Goal: Task Accomplishment & Management: Use online tool/utility

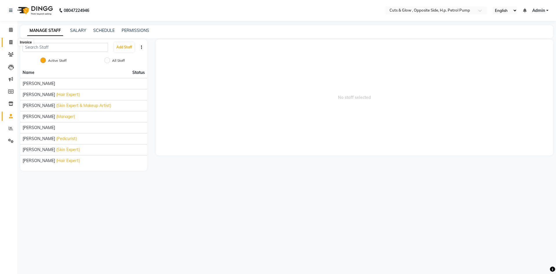
click at [11, 43] on icon at bounding box center [10, 42] width 3 height 4
select select "service"
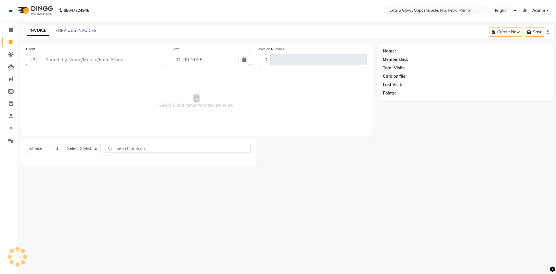
type input "0855"
select select "6633"
click at [92, 64] on input "Client" at bounding box center [102, 59] width 121 height 11
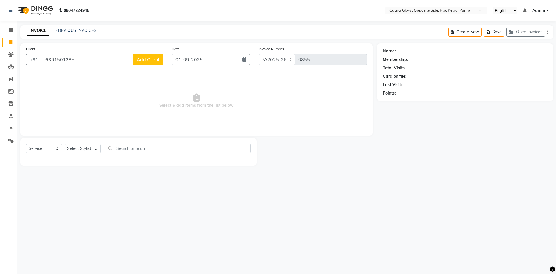
type input "6391501285"
click at [146, 56] on span "Add Client" at bounding box center [148, 59] width 23 height 6
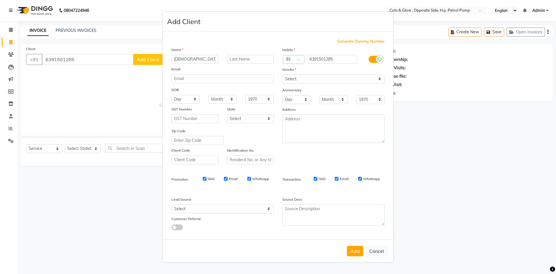
type input "[DEMOGRAPHIC_DATA]"
click at [344, 77] on select "Select [DEMOGRAPHIC_DATA] [DEMOGRAPHIC_DATA] Other Prefer Not To Say" at bounding box center [333, 78] width 102 height 9
click at [282, 74] on select "Select [DEMOGRAPHIC_DATA] [DEMOGRAPHIC_DATA] Other Prefer Not To Say" at bounding box center [333, 78] width 102 height 9
click at [321, 77] on select "Select [DEMOGRAPHIC_DATA] [DEMOGRAPHIC_DATA] Other Prefer Not To Say" at bounding box center [333, 78] width 102 height 9
select select "[DEMOGRAPHIC_DATA]"
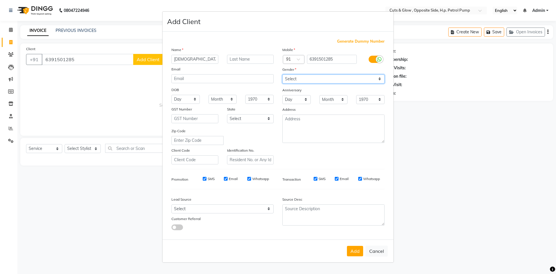
click at [282, 74] on select "Select [DEMOGRAPHIC_DATA] [DEMOGRAPHIC_DATA] Other Prefer Not To Say" at bounding box center [333, 78] width 102 height 9
click at [356, 253] on button "Add" at bounding box center [355, 250] width 16 height 10
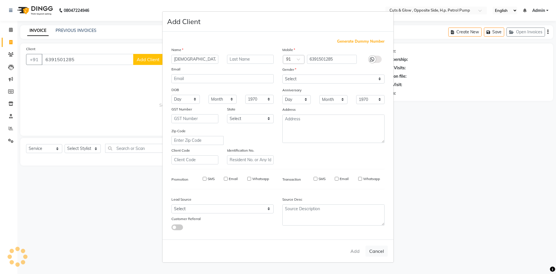
select select
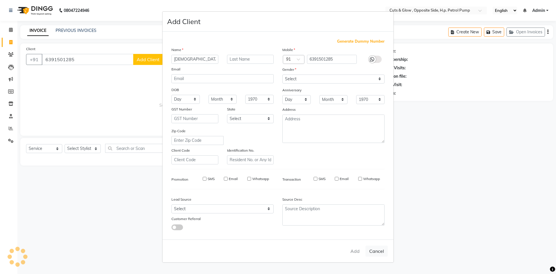
select select
checkbox input "false"
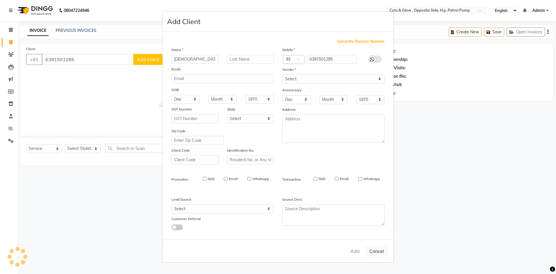
checkbox input "false"
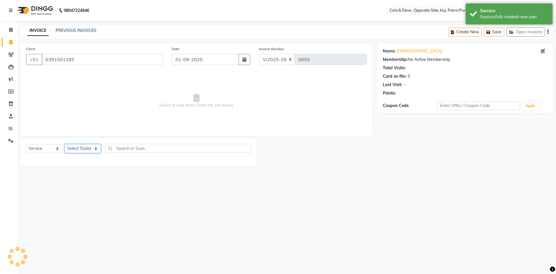
click at [75, 147] on select "Select Stylist [PERSON_NAME] [PERSON_NAME] [PERSON_NAME] [PERSON_NAME] Priyanka…" at bounding box center [83, 148] width 36 height 9
select select "52716"
click at [65, 144] on select "Select Stylist [PERSON_NAME] [PERSON_NAME] [PERSON_NAME] [PERSON_NAME] Priyanka…" at bounding box center [83, 148] width 36 height 9
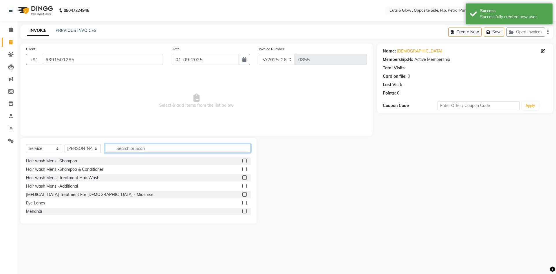
click at [134, 149] on input "text" at bounding box center [178, 148] width 146 height 9
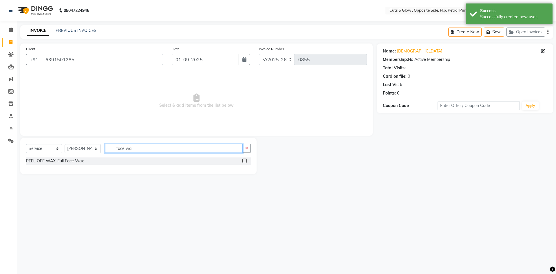
type input "face wa"
click at [245, 161] on label at bounding box center [244, 160] width 4 height 4
click at [245, 161] on input "checkbox" at bounding box center [244, 161] width 4 height 4
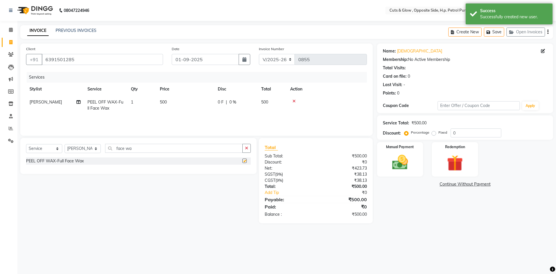
checkbox input "false"
click at [188, 151] on input "face wa" at bounding box center [174, 148] width 138 height 9
type input "f"
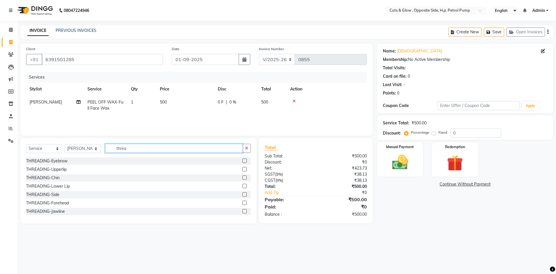
type input "threa"
click at [242, 162] on label at bounding box center [244, 160] width 4 height 4
click at [242, 162] on input "checkbox" at bounding box center [244, 161] width 4 height 4
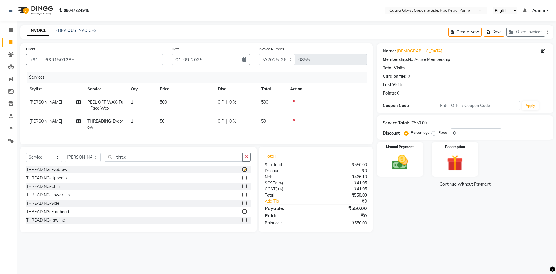
checkbox input "false"
drag, startPoint x: 134, startPoint y: 164, endPoint x: 58, endPoint y: 167, distance: 75.9
click at [79, 166] on div "Select Service Product Membership Package Voucher Prepaid Gift Card Select Styl…" at bounding box center [138, 159] width 225 height 14
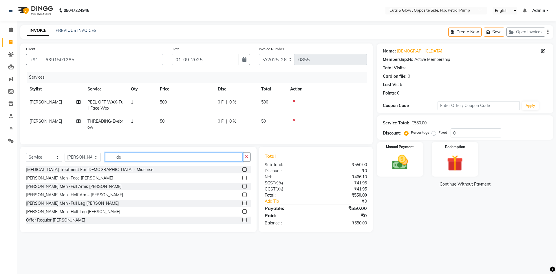
type input "de"
click at [242, 180] on label at bounding box center [244, 177] width 4 height 4
click at [242, 180] on input "checkbox" at bounding box center [244, 178] width 4 height 4
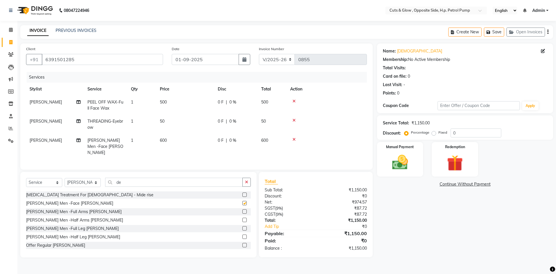
checkbox input "false"
click at [405, 212] on div "Name: [PERSON_NAME] Membership: No Active Membership Total Visits: Card on file…" at bounding box center [467, 150] width 180 height 214
click at [47, 138] on span "[PERSON_NAME]" at bounding box center [46, 140] width 32 height 5
select select "52716"
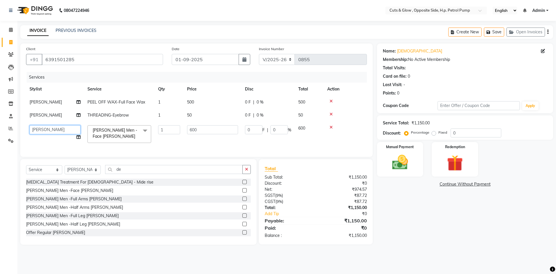
click at [47, 131] on select "[PERSON_NAME] [PERSON_NAME] [PERSON_NAME] [PERSON_NAME] Priyanka Goswami [PERSO…" at bounding box center [55, 129] width 51 height 9
click at [422, 243] on div "Name: [PERSON_NAME] Membership: No Active Membership Total Visits: Card on file…" at bounding box center [467, 143] width 180 height 201
click at [438, 133] on label "Fixed" at bounding box center [442, 132] width 9 height 5
click at [435, 133] on input "Fixed" at bounding box center [435, 132] width 4 height 4
radio input "true"
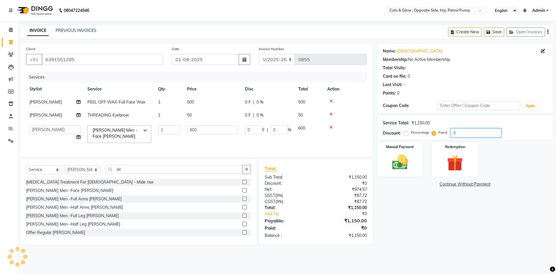
click at [458, 132] on input "0" at bounding box center [475, 132] width 51 height 9
type input "1"
type input "0.52"
type input "0.09"
type input "15"
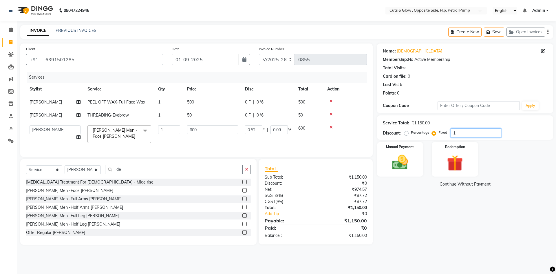
type input "7.83"
type input "1.3"
type input "150"
type input "78.26"
type input "13.04"
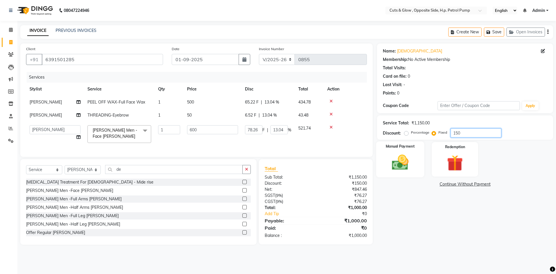
type input "150"
click at [398, 166] on img at bounding box center [399, 162] width 27 height 19
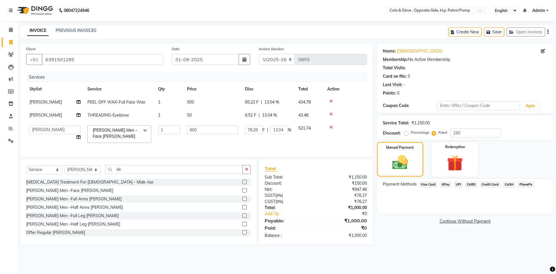
click at [507, 184] on span "CASH" at bounding box center [509, 184] width 12 height 7
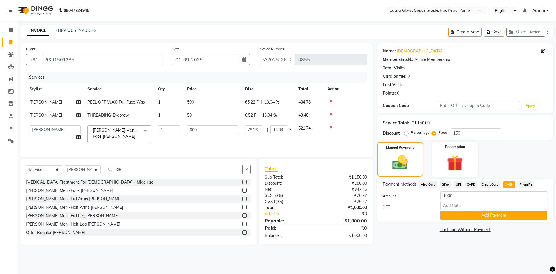
click at [454, 184] on span "UPI" at bounding box center [458, 184] width 9 height 7
click at [473, 212] on button "Add Payment" at bounding box center [493, 214] width 107 height 9
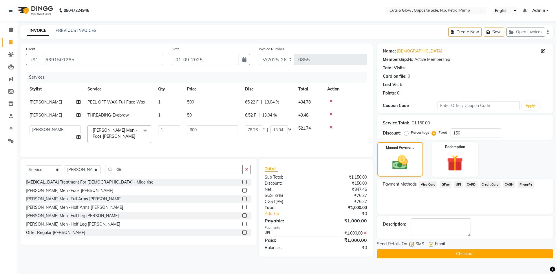
click at [470, 252] on button "Checkout" at bounding box center [465, 253] width 176 height 9
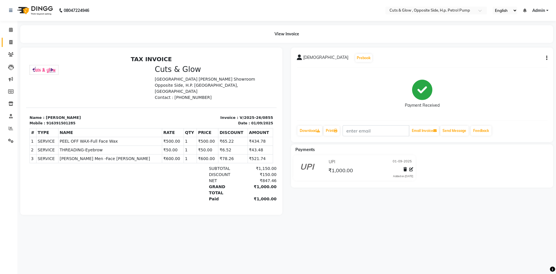
click at [10, 41] on icon at bounding box center [10, 42] width 3 height 4
select select "service"
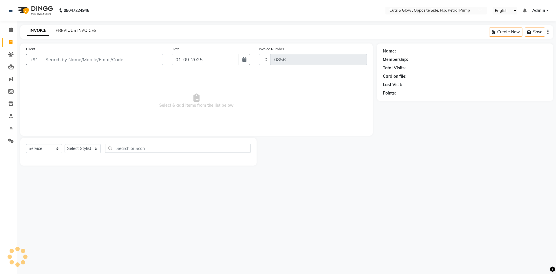
click at [66, 32] on link "PREVIOUS INVOICES" at bounding box center [76, 30] width 41 height 5
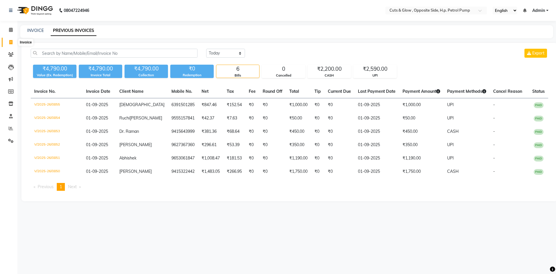
click at [8, 43] on span at bounding box center [11, 42] width 10 height 7
select select "service"
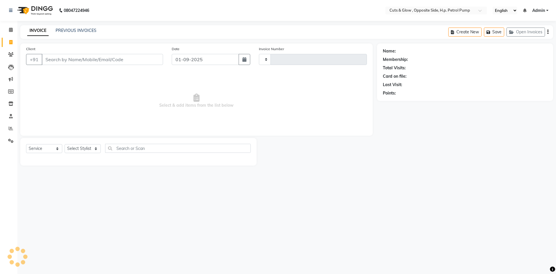
type input "0856"
select select "6633"
click at [84, 30] on link "PREVIOUS INVOICES" at bounding box center [76, 30] width 41 height 5
